Goal: Book appointment/travel/reservation

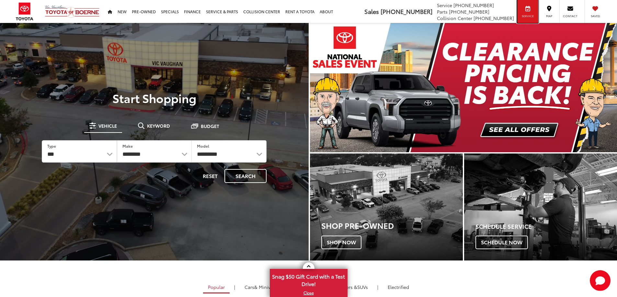
click at [523, 14] on span "Service" at bounding box center [527, 16] width 15 height 4
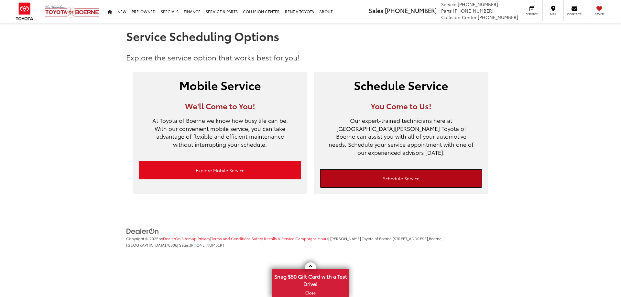
click at [379, 171] on link "Schedule Service" at bounding box center [401, 179] width 162 height 18
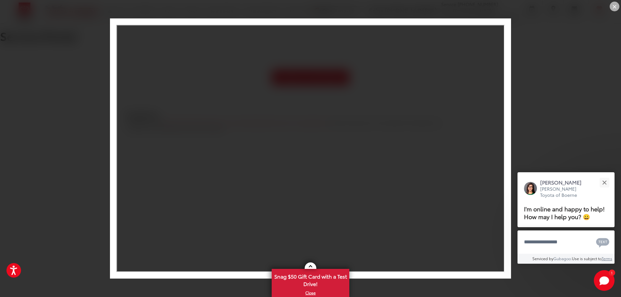
click at [617, 8] on div "×" at bounding box center [615, 7] width 10 height 10
